Goal: Task Accomplishment & Management: Use online tool/utility

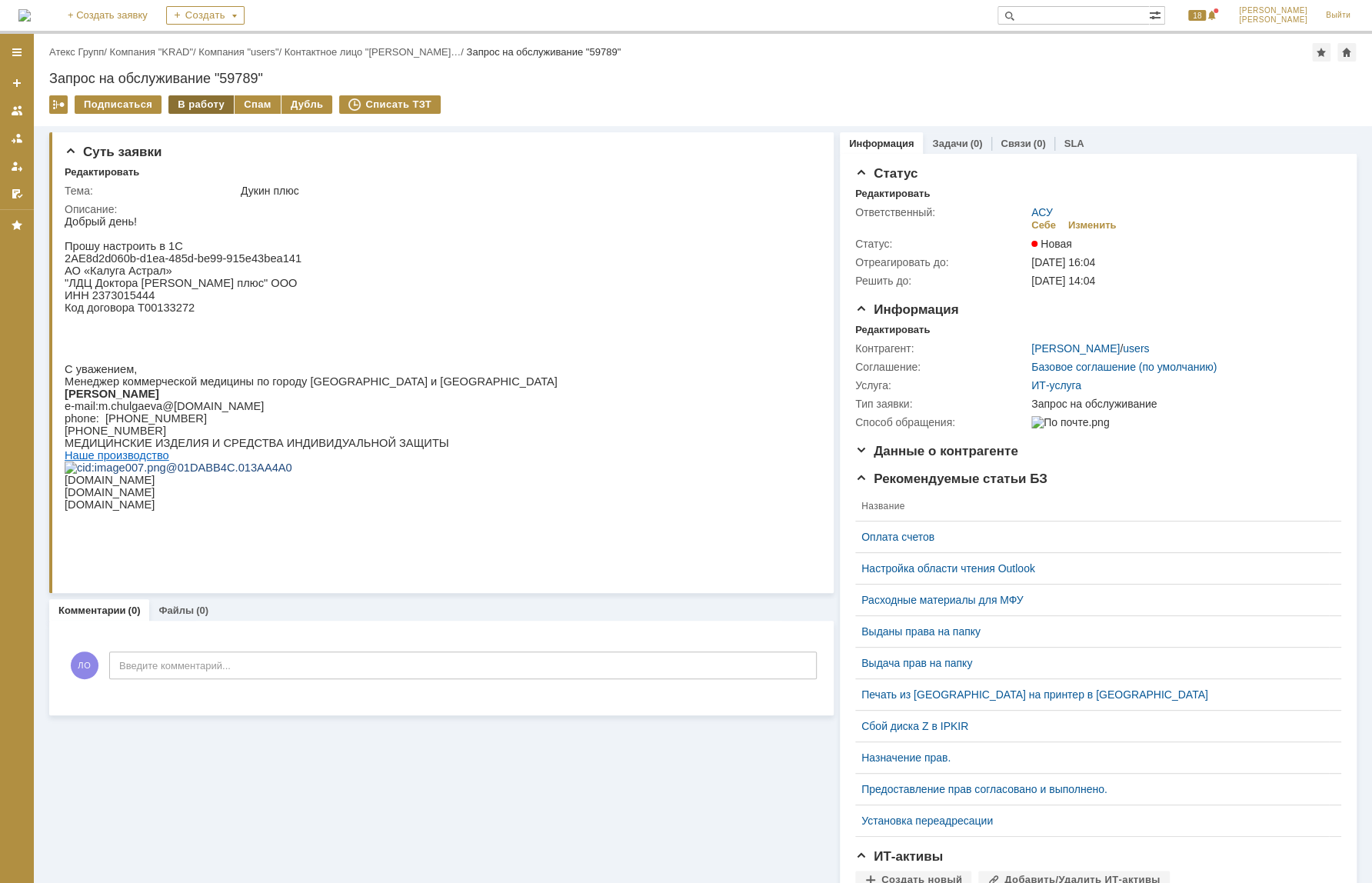
click at [213, 98] on div "В работу" at bounding box center [201, 104] width 65 height 18
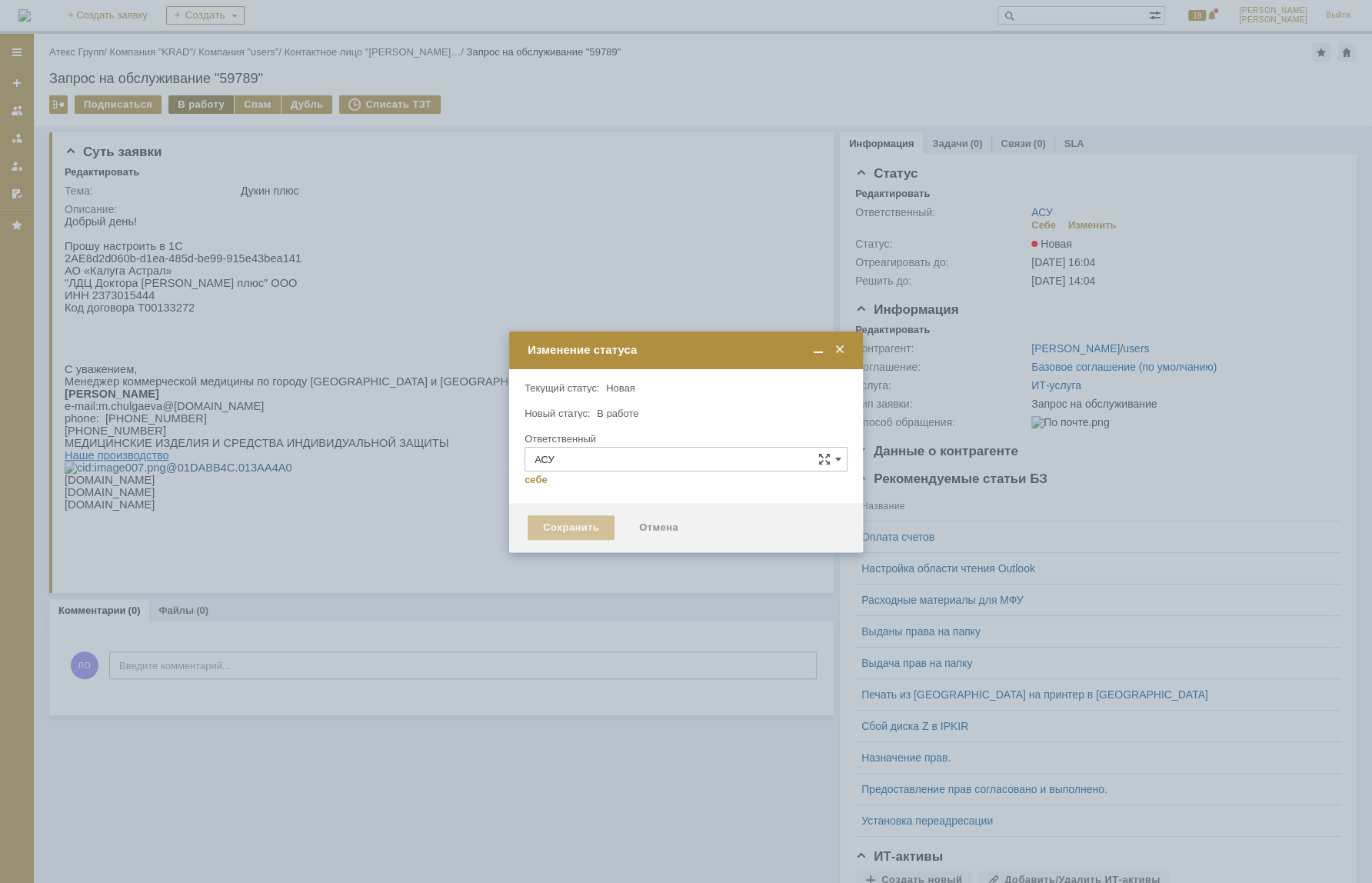
type input "[PERSON_NAME]"
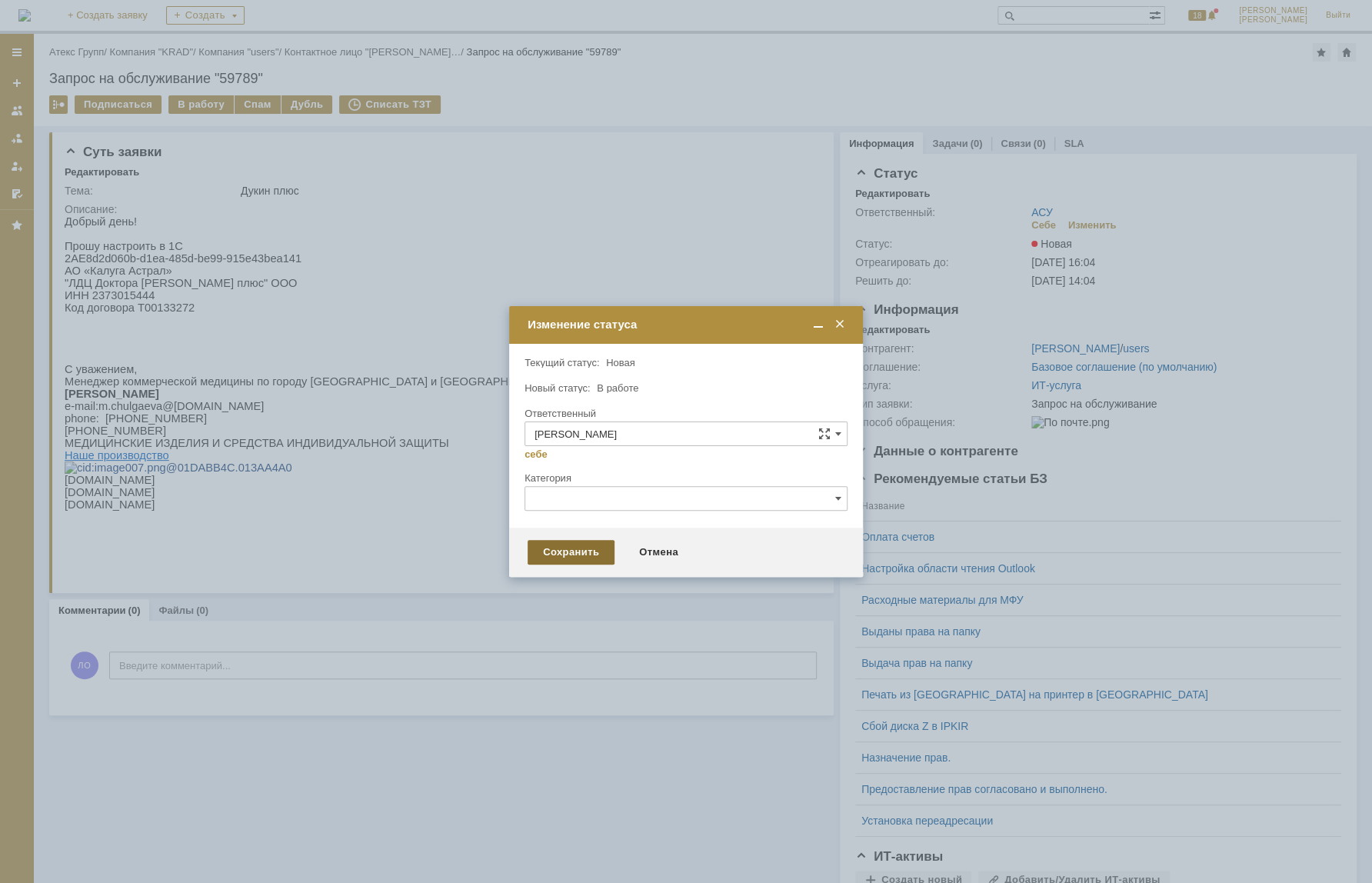
click at [586, 546] on div "Сохранить" at bounding box center [570, 552] width 87 height 25
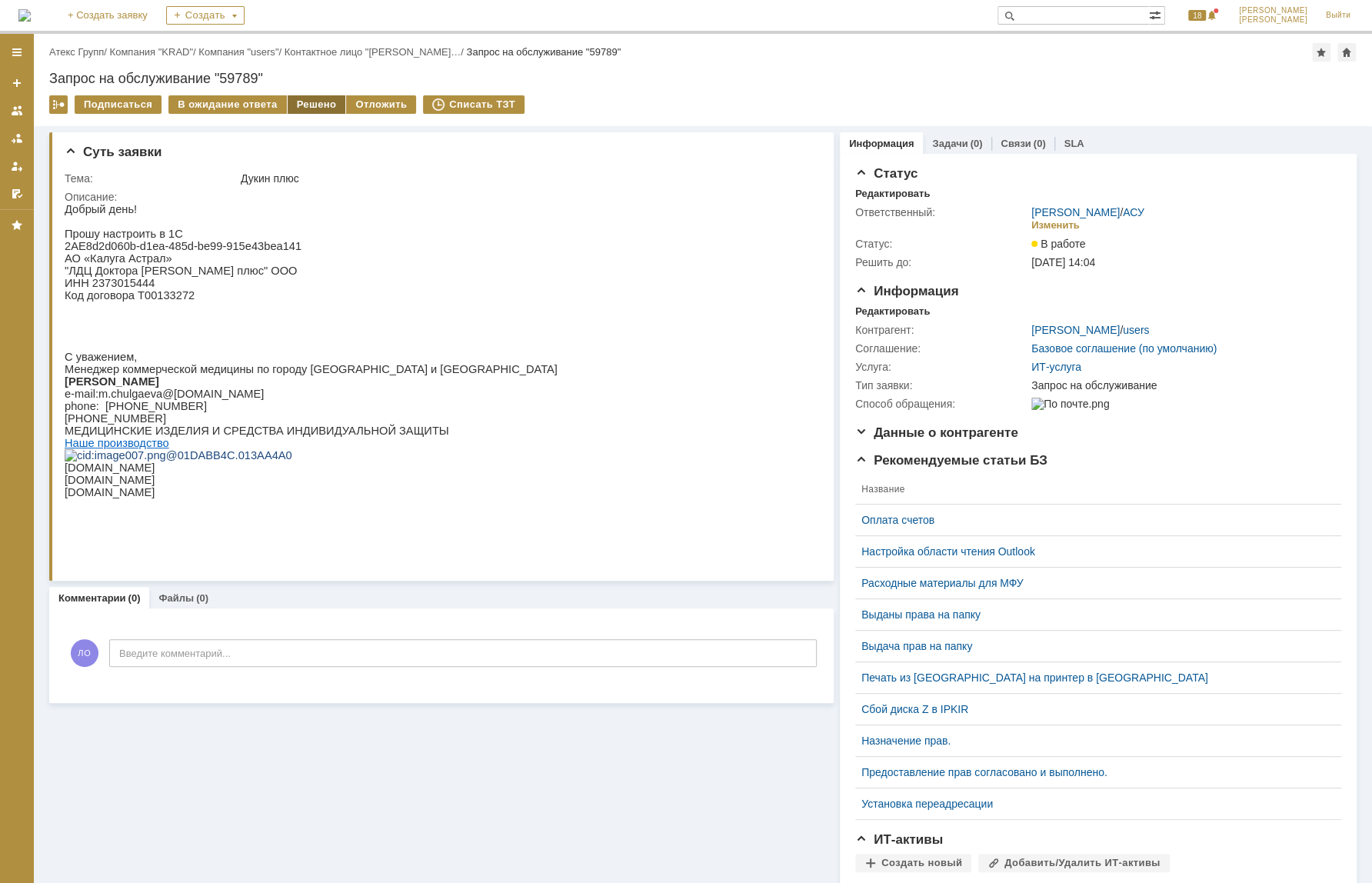
click at [297, 97] on div "Решено" at bounding box center [317, 104] width 59 height 18
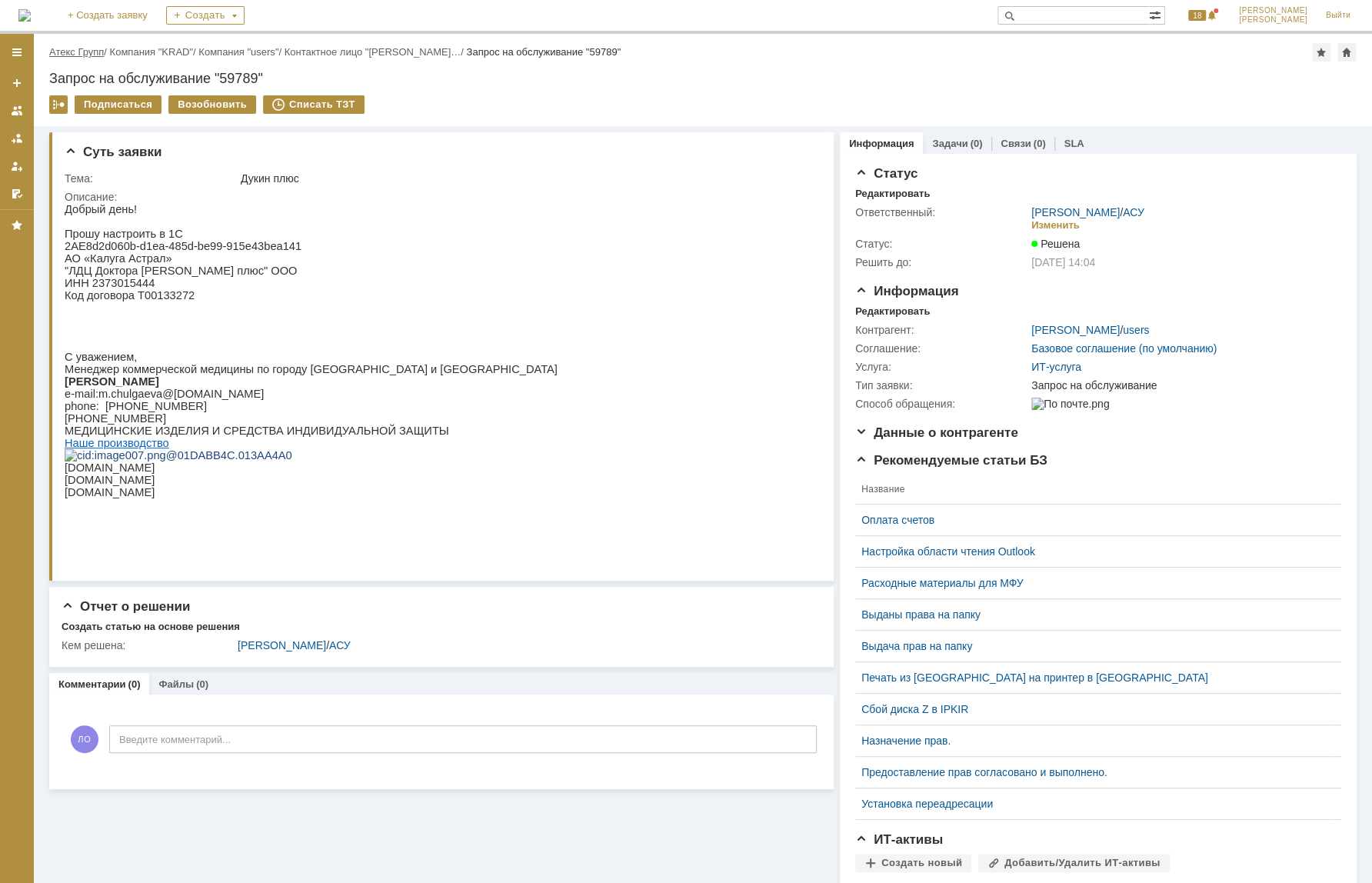
click at [85, 50] on link "Атекс Групп" at bounding box center [76, 52] width 54 height 11
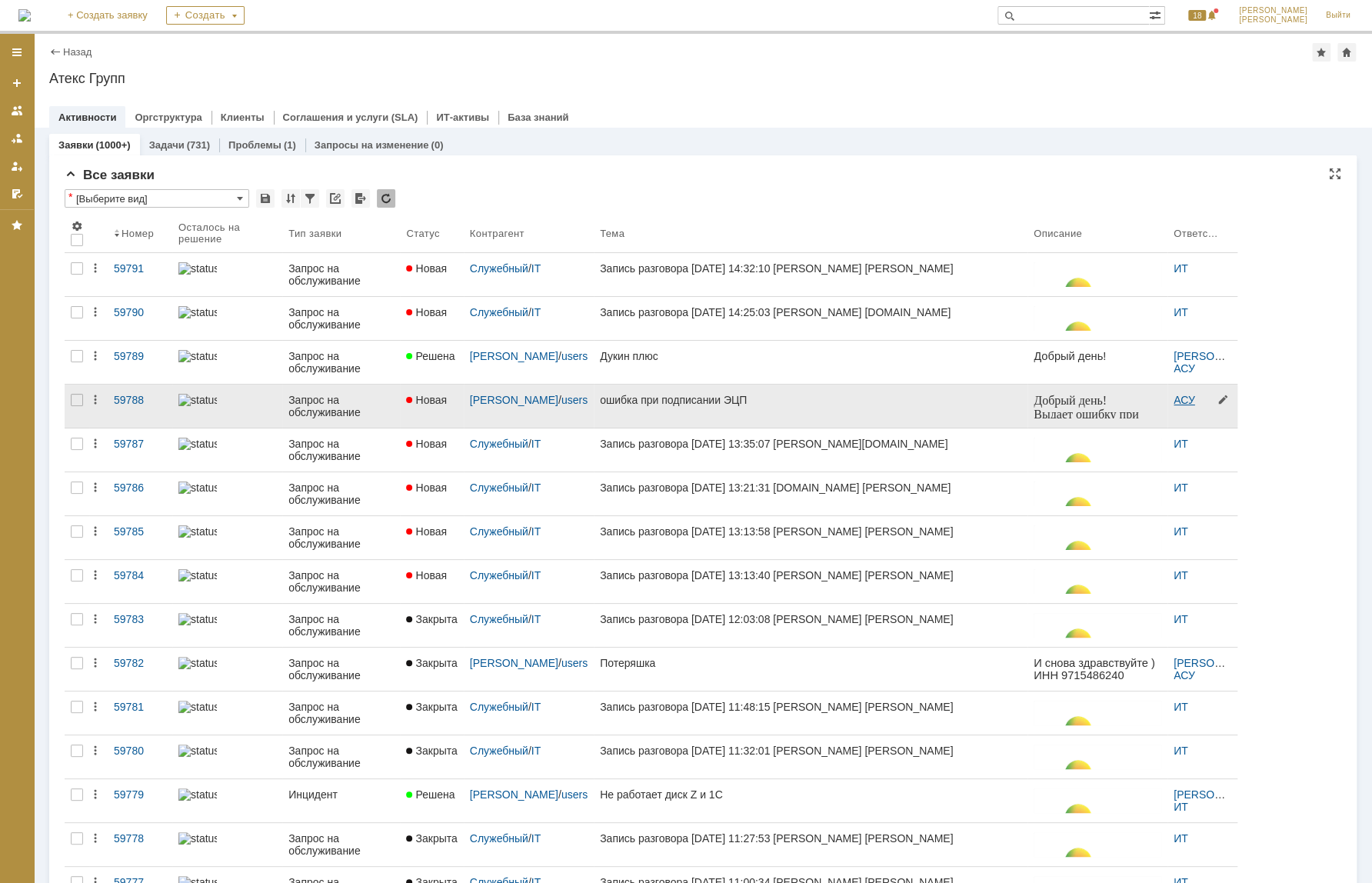
click at [1185, 395] on link "АСУ" at bounding box center [1183, 400] width 22 height 12
